Goal: Navigation & Orientation: Go to known website

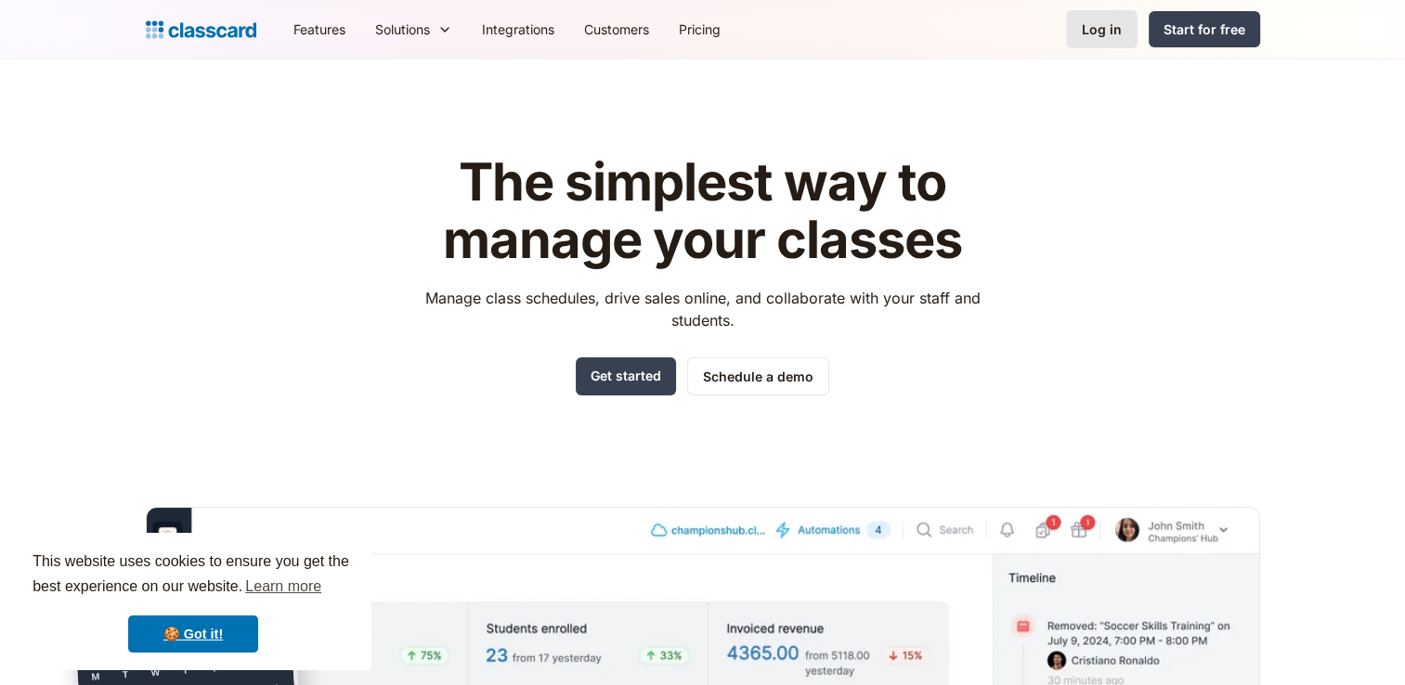
click at [1105, 23] on div "Log in" at bounding box center [1102, 28] width 40 height 19
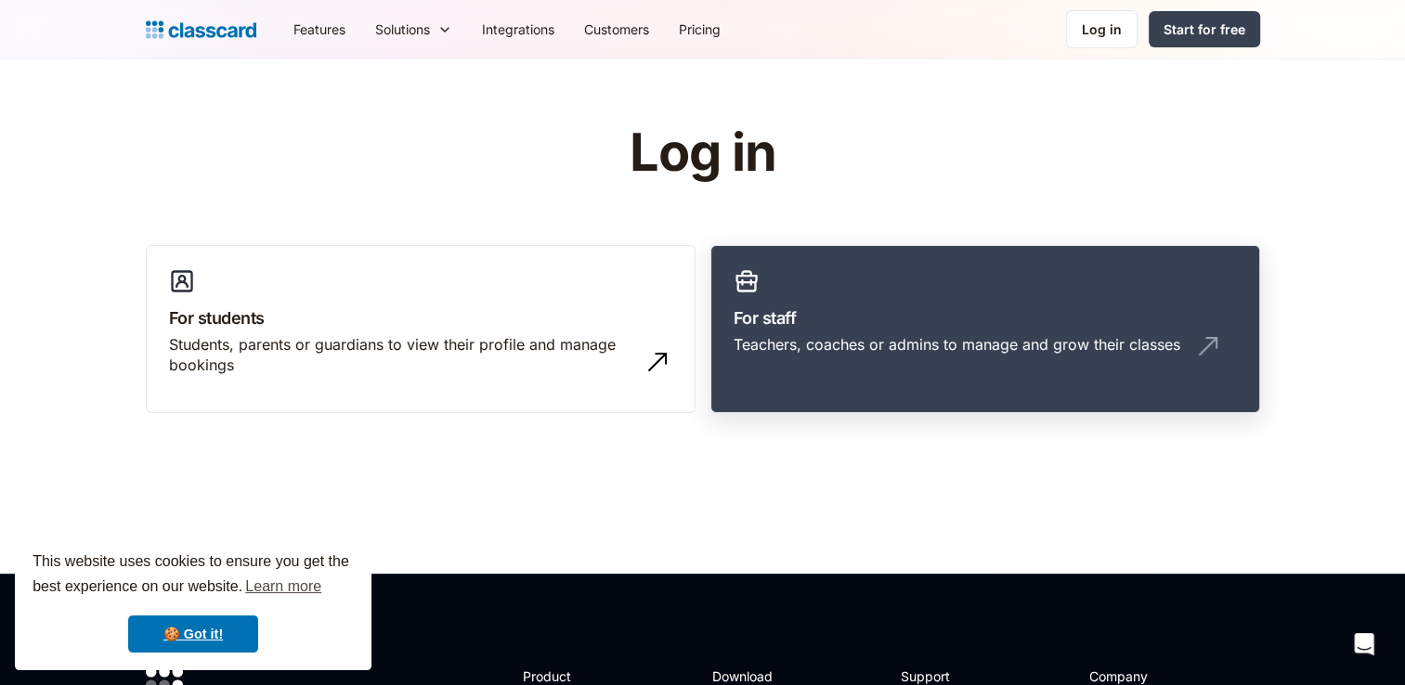
click at [864, 362] on div "Teachers, coaches or admins to manage and grow their classes" at bounding box center [985, 351] width 503 height 35
